Goal: Transaction & Acquisition: Book appointment/travel/reservation

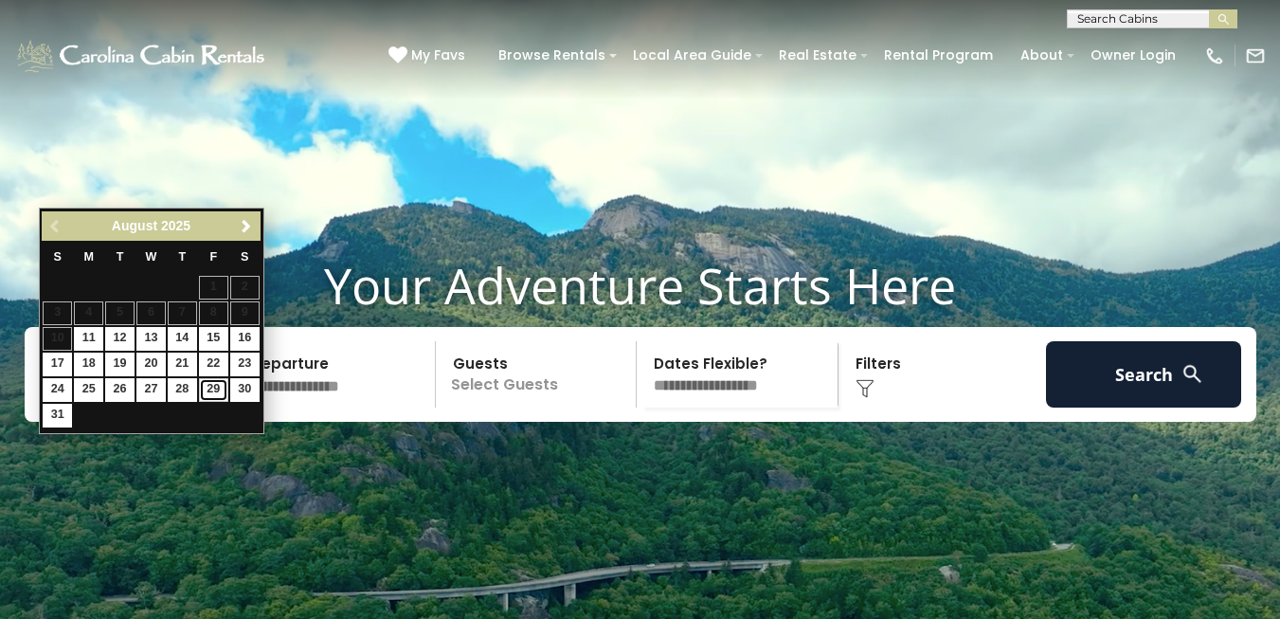
click at [209, 389] on link "29" at bounding box center [213, 390] width 29 height 24
type input "*******"
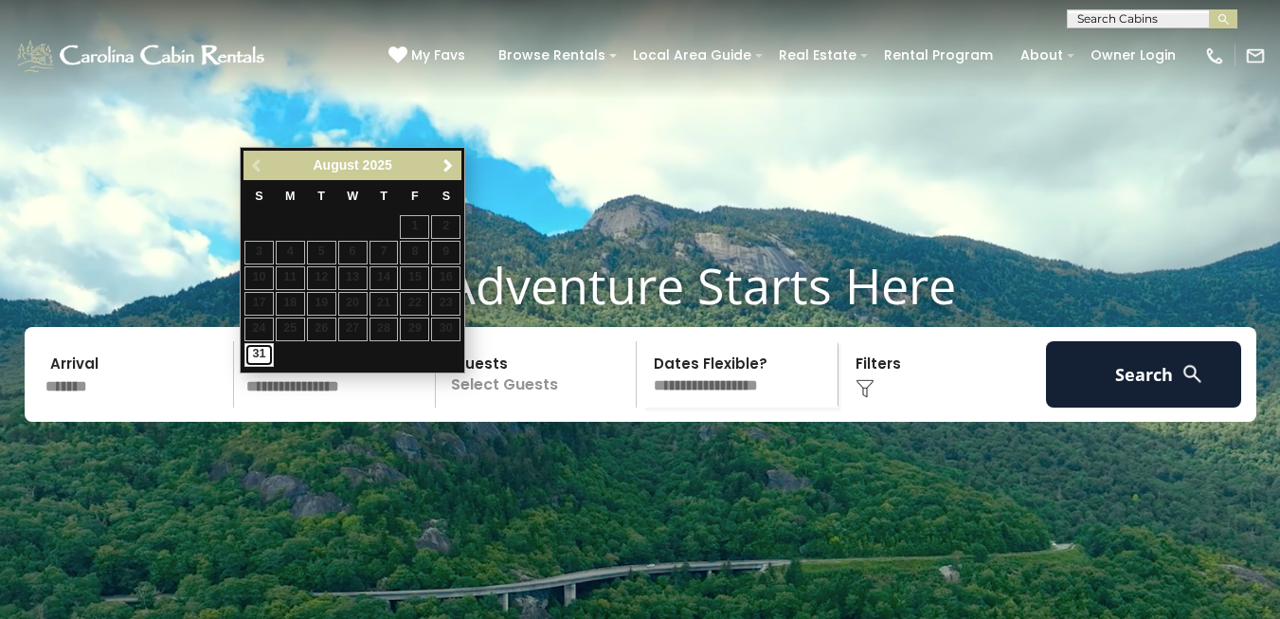
click at [260, 352] on link "31" at bounding box center [258, 355] width 29 height 24
type input "*******"
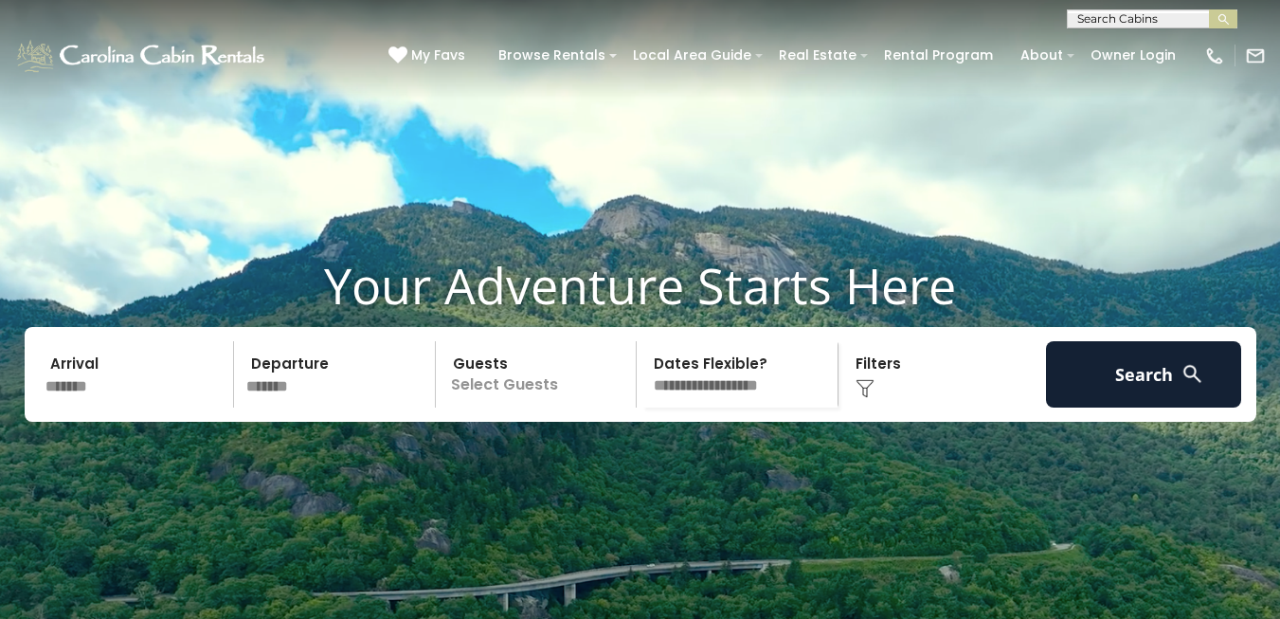
click at [862, 398] on img at bounding box center [865, 388] width 19 height 19
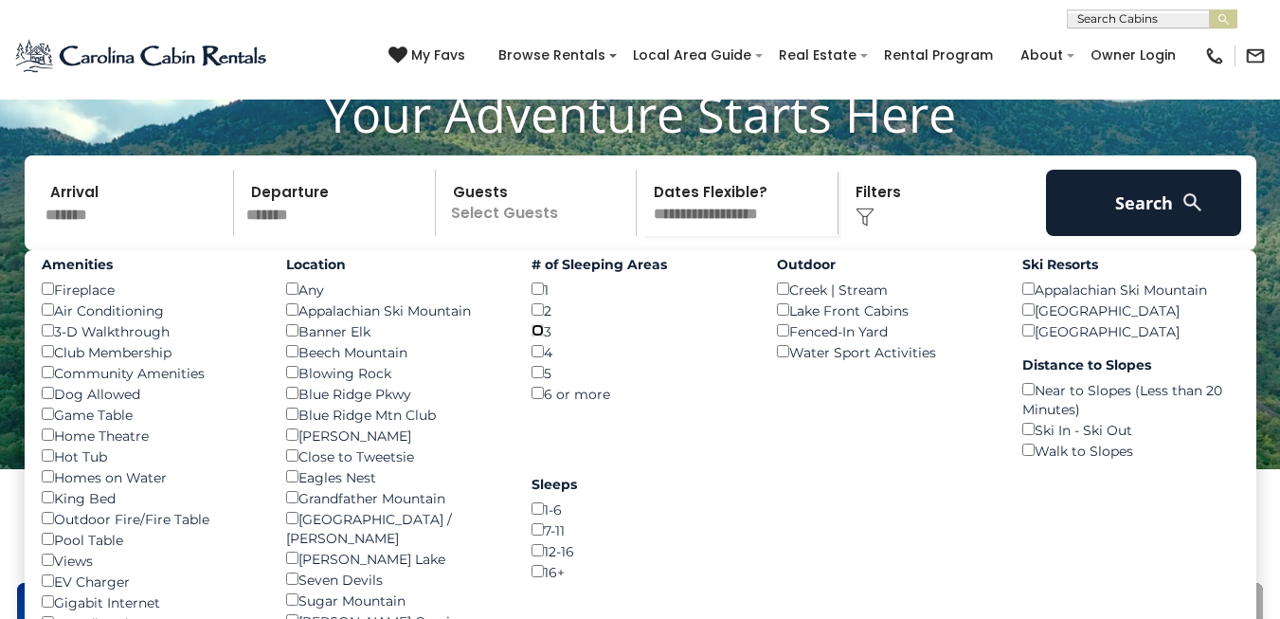
scroll to position [194, 0]
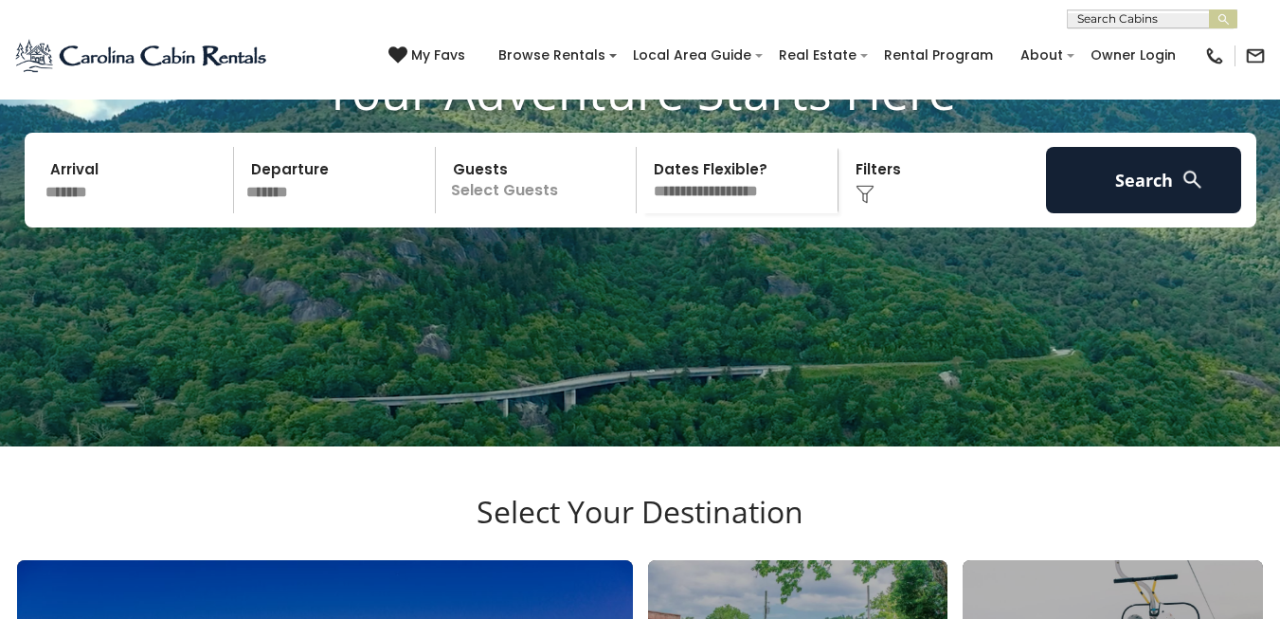
click at [860, 204] on img at bounding box center [865, 194] width 19 height 19
click at [871, 208] on div "Click to Choose" at bounding box center [942, 180] width 196 height 66
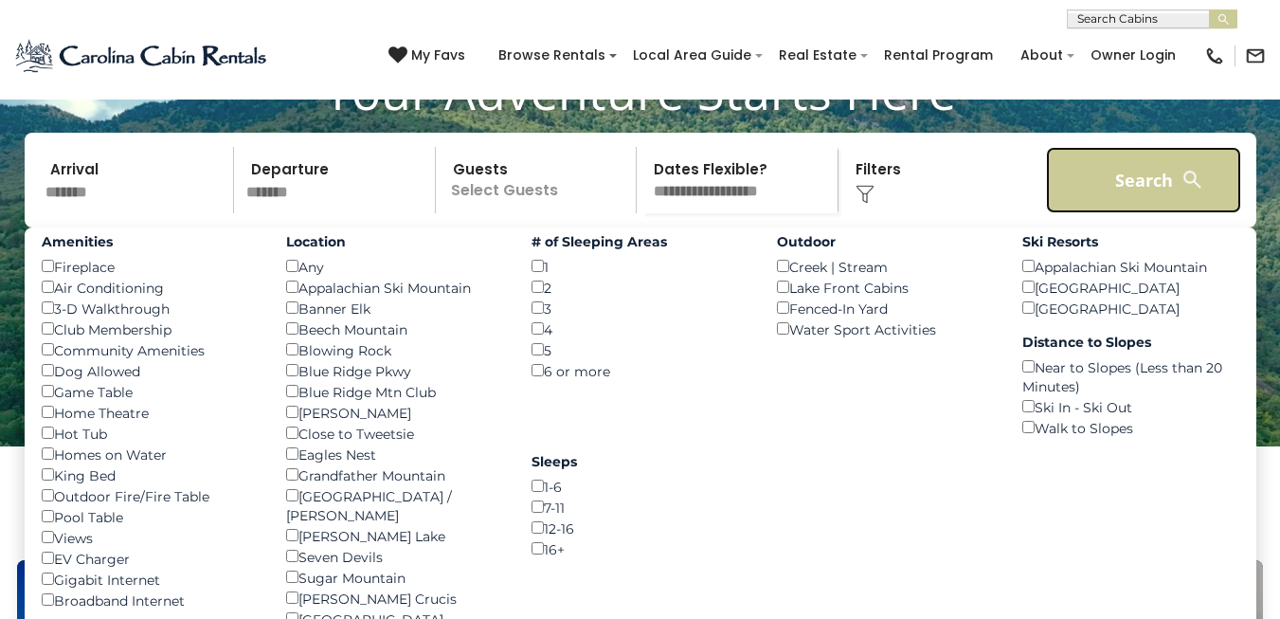
click at [1139, 213] on button "Search" at bounding box center [1144, 180] width 196 height 66
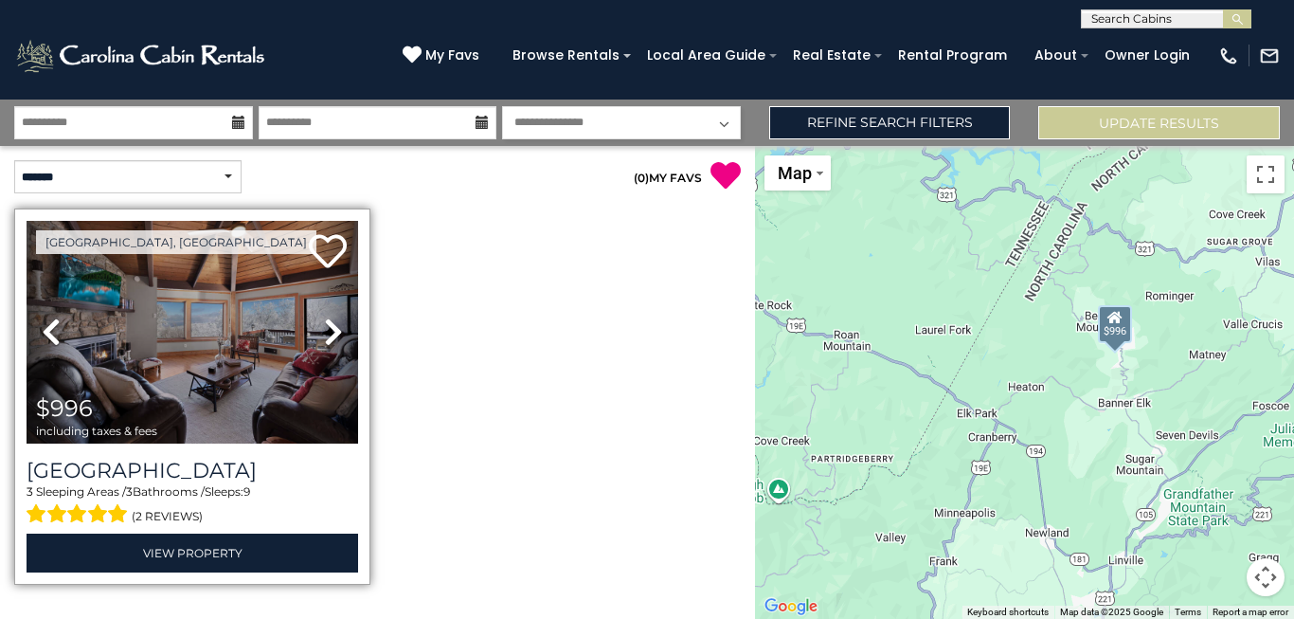
click at [324, 333] on icon at bounding box center [333, 331] width 19 height 30
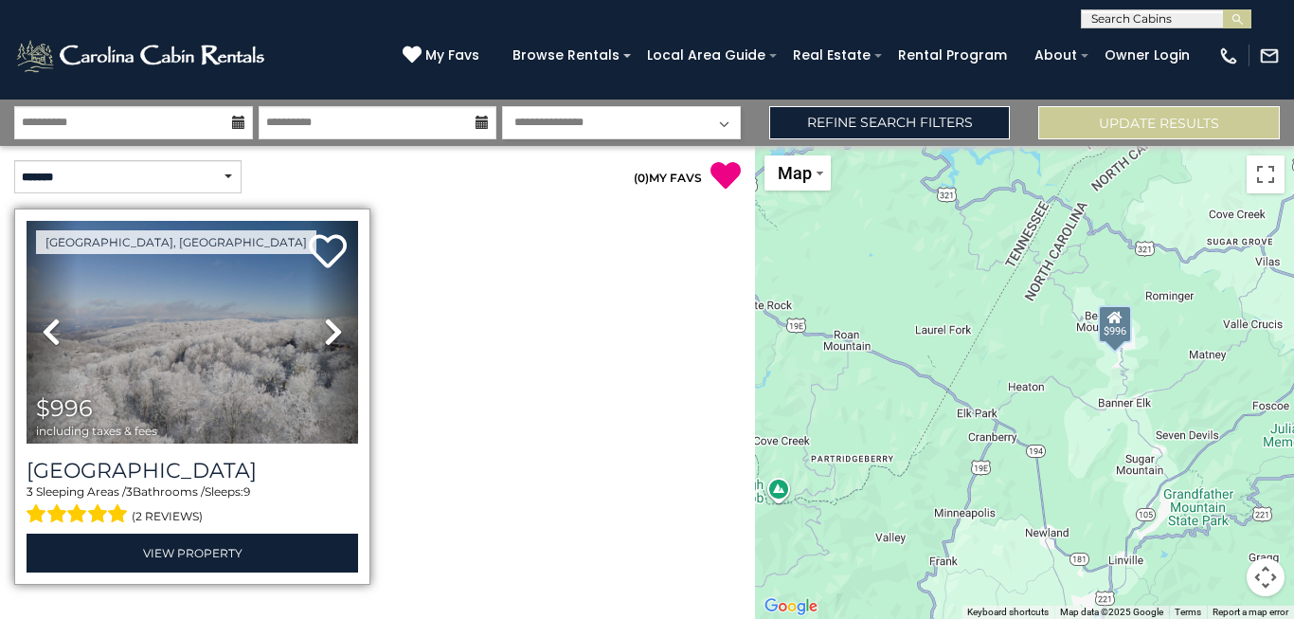
click at [324, 333] on icon at bounding box center [333, 331] width 19 height 30
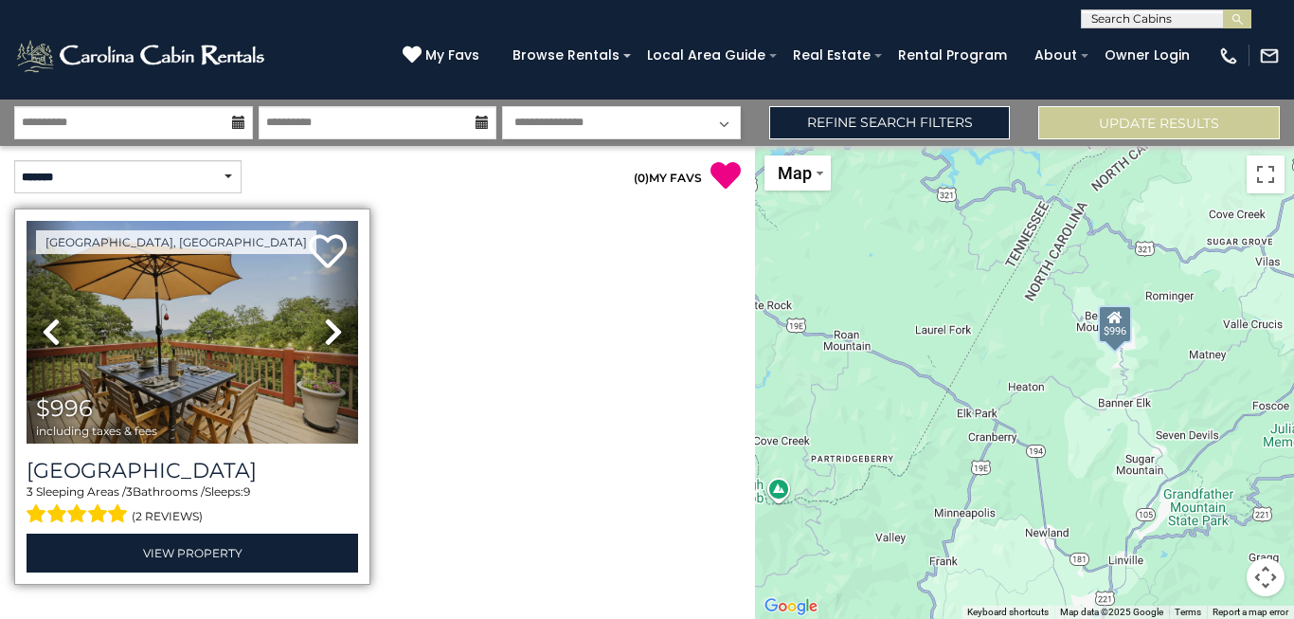
click at [324, 333] on icon at bounding box center [333, 331] width 19 height 30
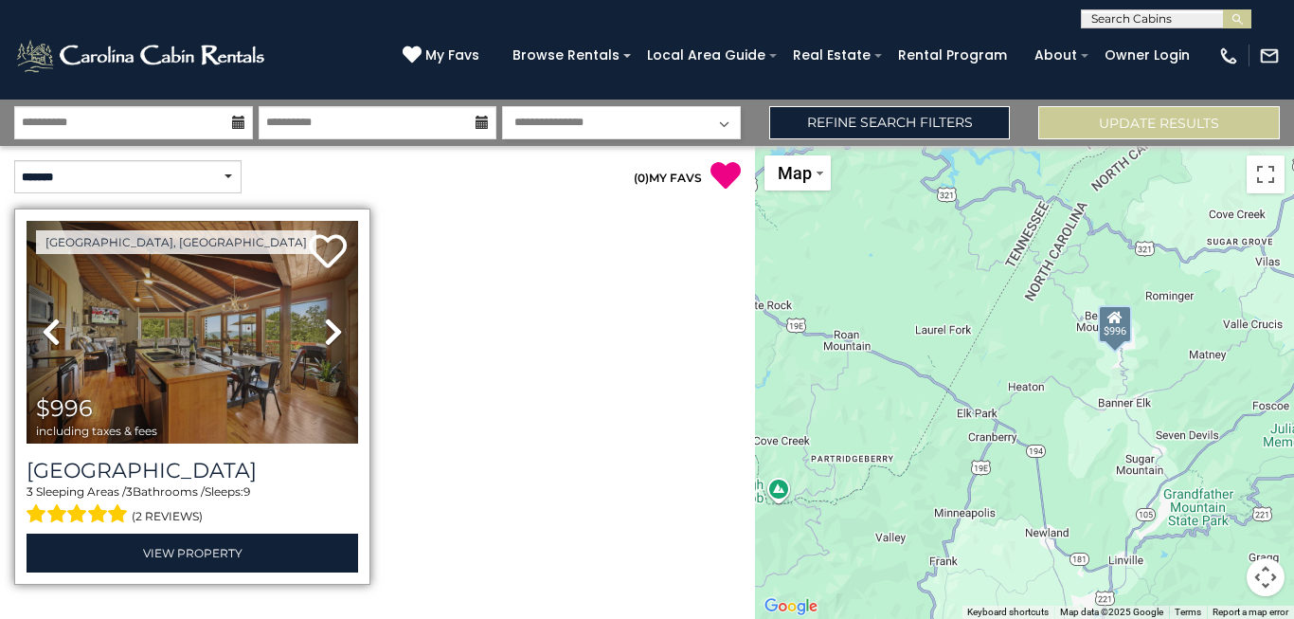
click at [324, 333] on icon at bounding box center [333, 331] width 19 height 30
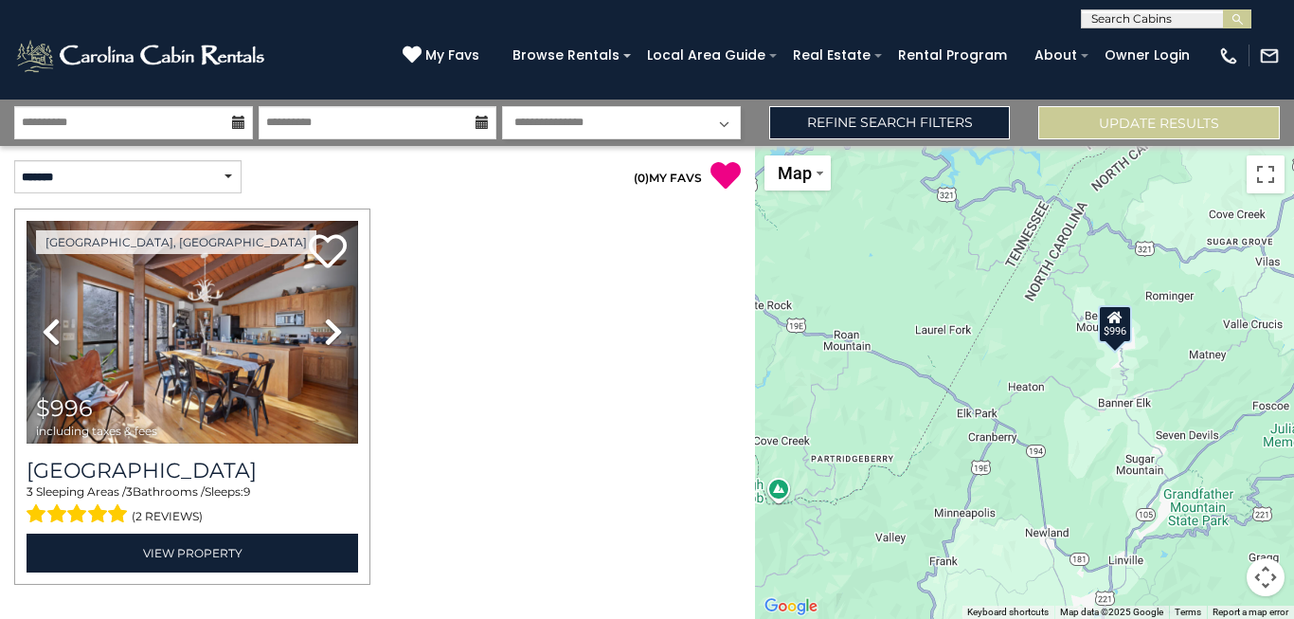
drag, startPoint x: 532, startPoint y: 316, endPoint x: 558, endPoint y: 547, distance: 232.6
click at [558, 553] on div at bounding box center [378, 402] width 740 height 388
click at [442, 122] on input "**********" at bounding box center [378, 122] width 239 height 33
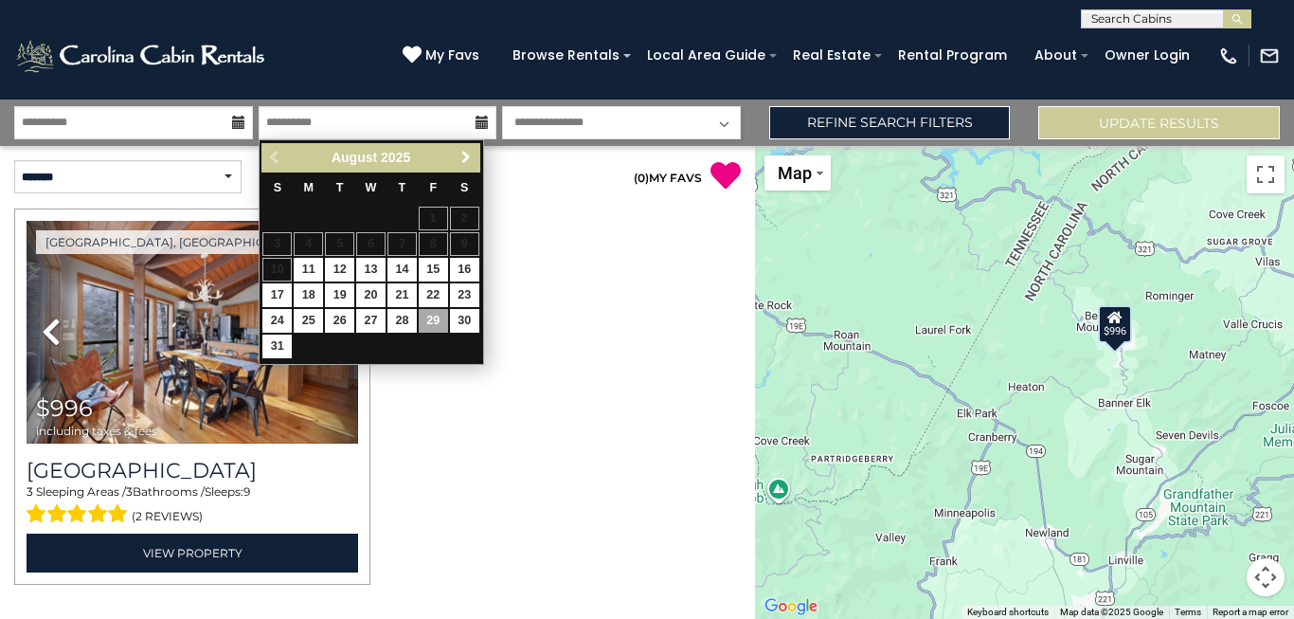
click at [466, 159] on span "Next" at bounding box center [466, 157] width 15 height 15
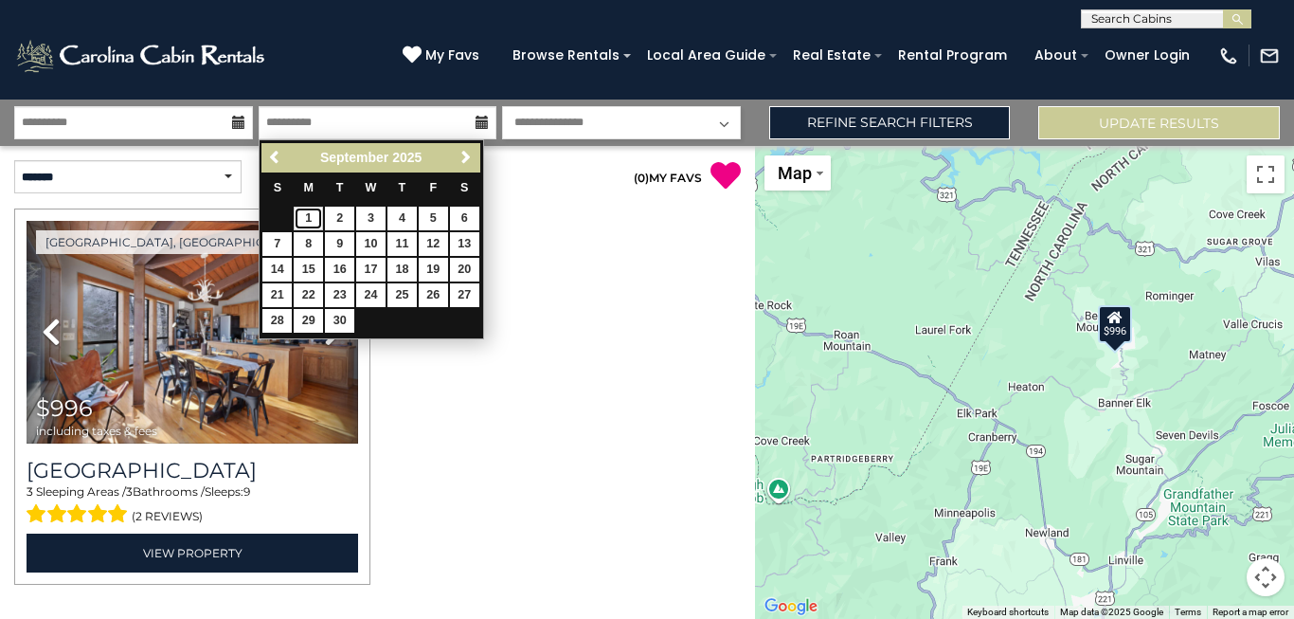
click at [311, 223] on link "1" at bounding box center [308, 219] width 29 height 24
type input "******"
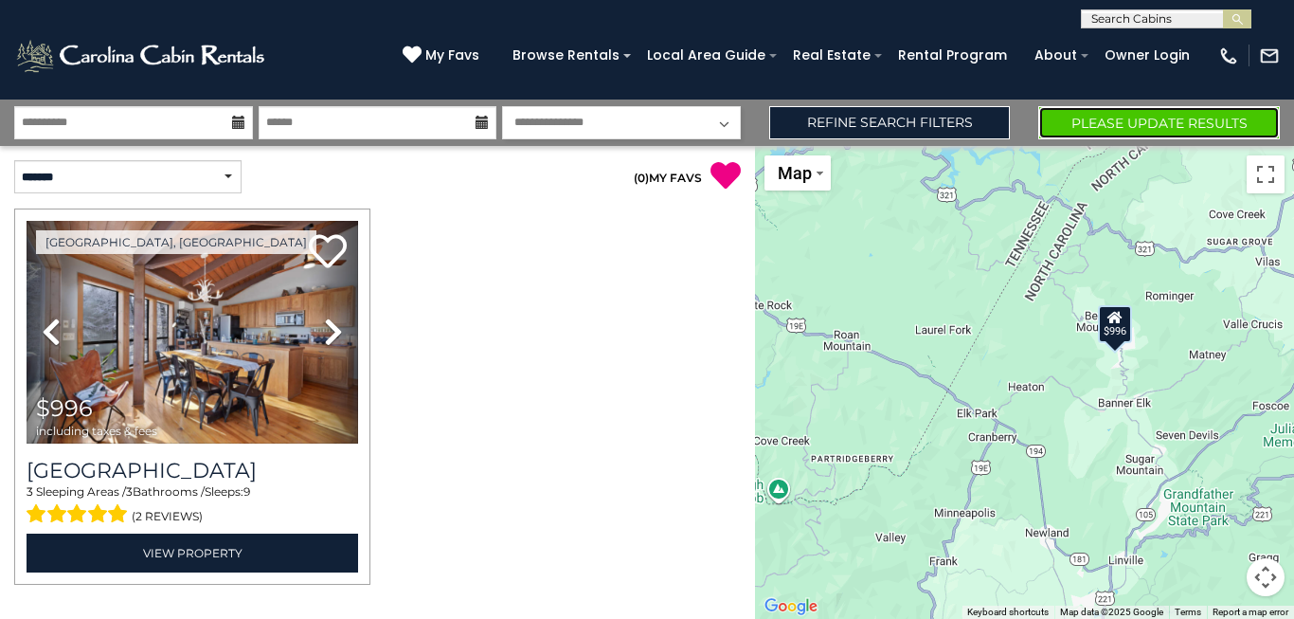
click at [1082, 122] on button "Please Update Results" at bounding box center [1159, 122] width 242 height 33
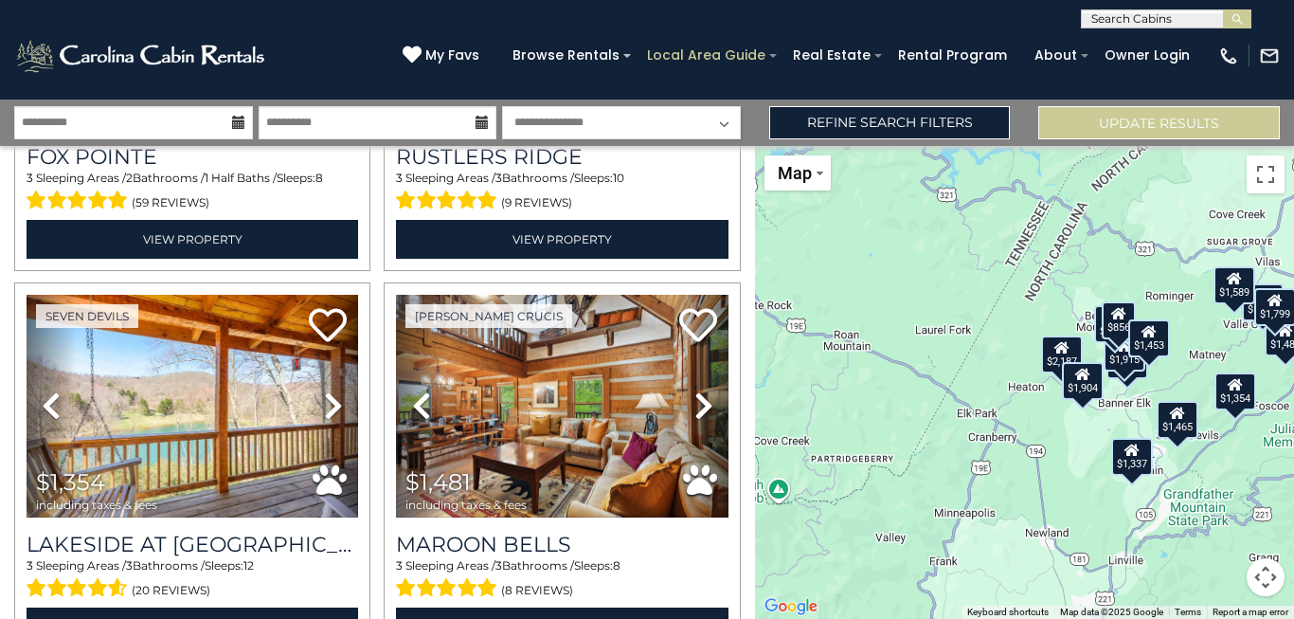
scroll to position [623, 0]
